Goal: Task Accomplishment & Management: Manage account settings

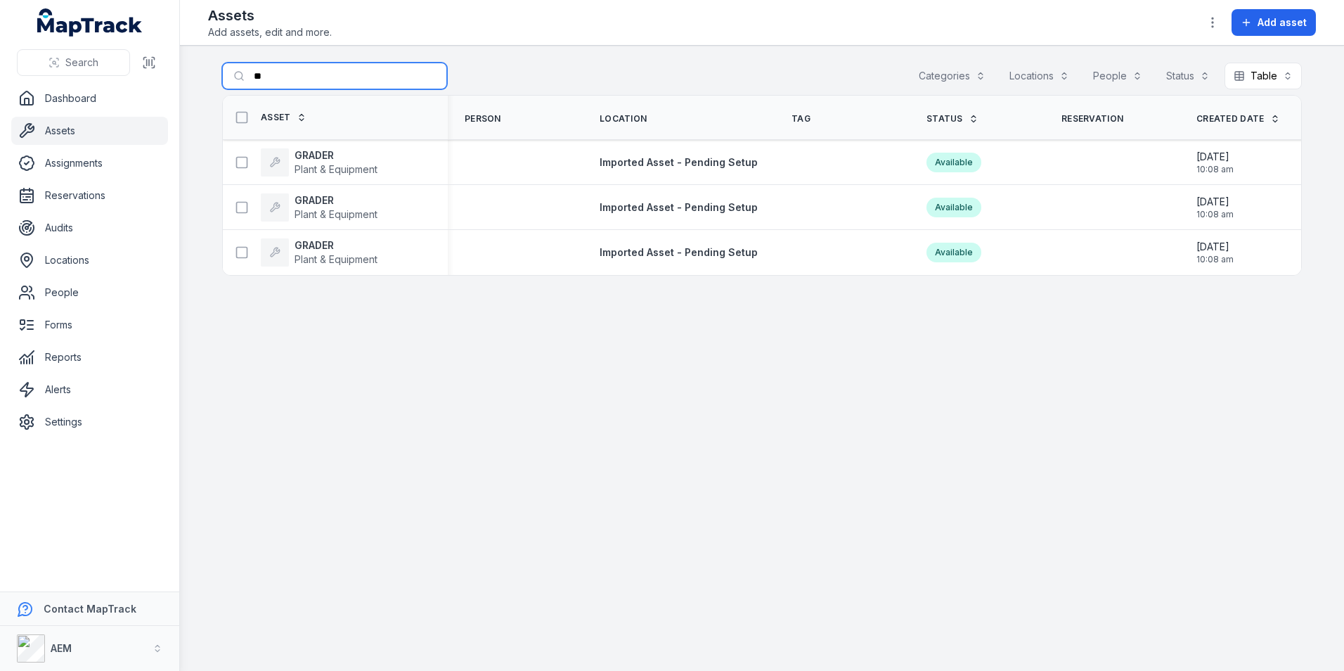
drag, startPoint x: 296, startPoint y: 81, endPoint x: 148, endPoint y: 124, distance: 154.6
click at [179, 110] on div "Search Dashboard Assets Assignments Reservations Audits Locations People Forms …" at bounding box center [672, 335] width 1344 height 671
type input "**"
click at [374, 157] on strong "MULTI TYRE ROLLER" at bounding box center [345, 155] width 100 height 14
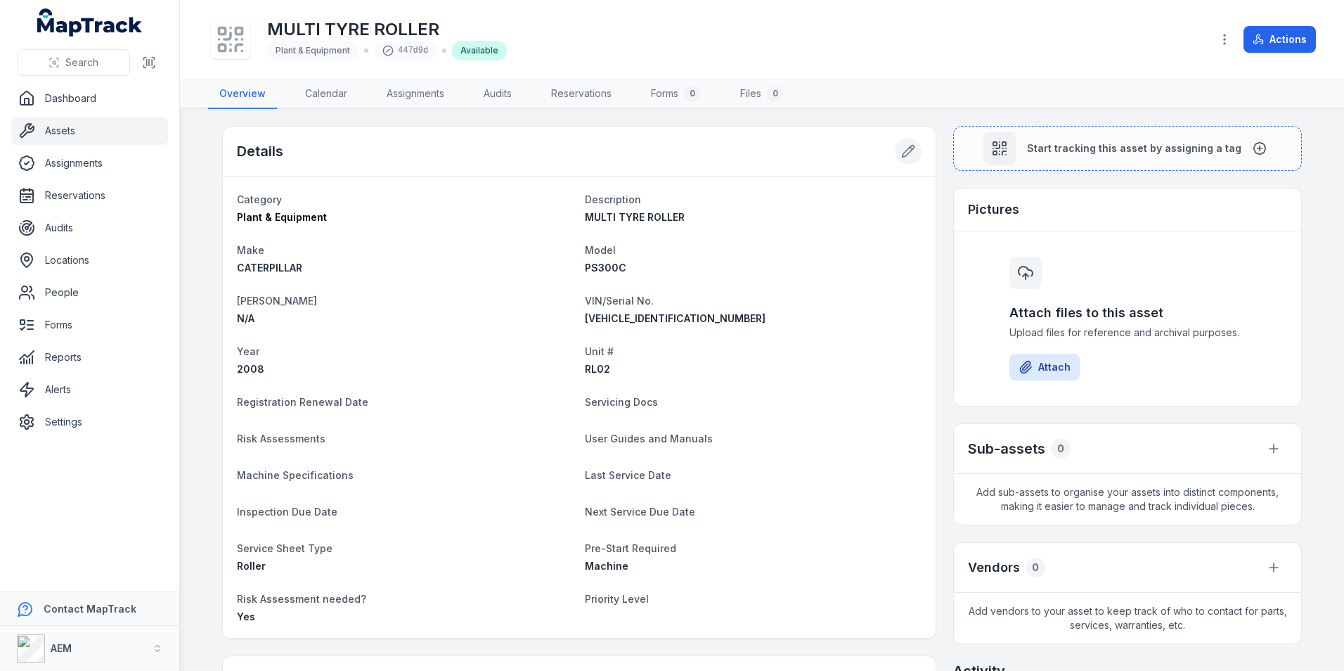
click at [901, 155] on icon at bounding box center [908, 151] width 14 height 14
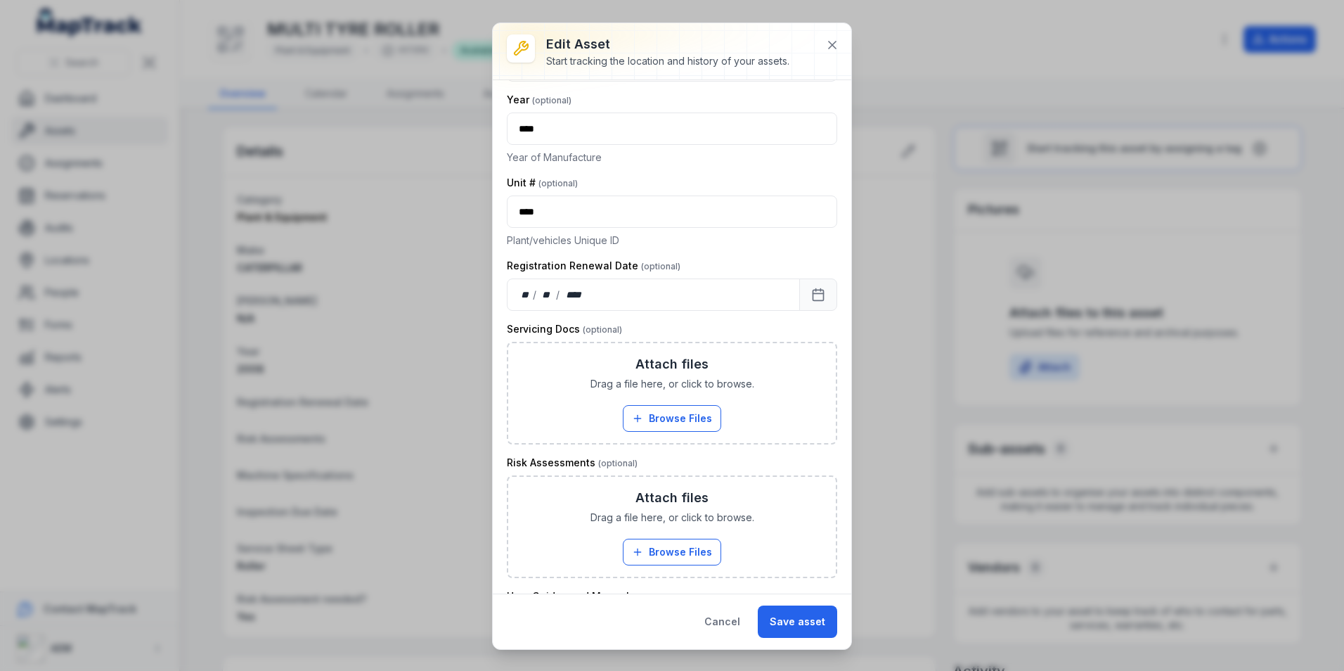
scroll to position [703, 0]
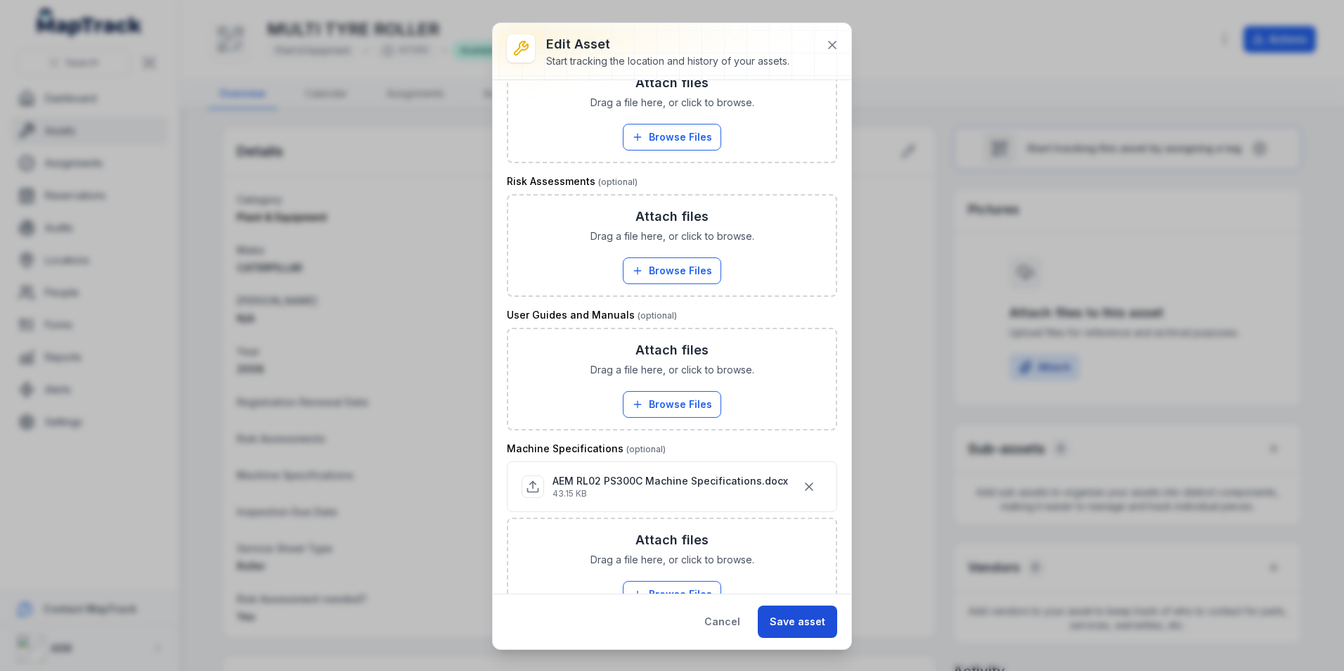
click at [825, 624] on button "Save asset" at bounding box center [797, 621] width 79 height 32
